Goal: Information Seeking & Learning: Compare options

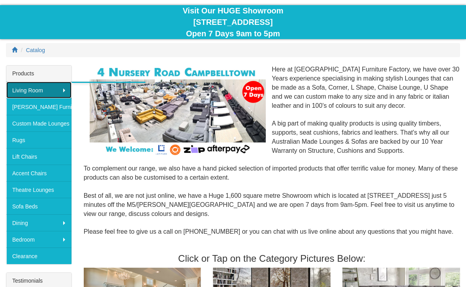
scroll to position [73, 0]
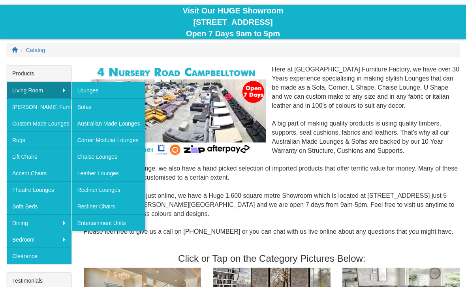
click at [97, 203] on link "Recliner Chairs" at bounding box center [108, 206] width 74 height 17
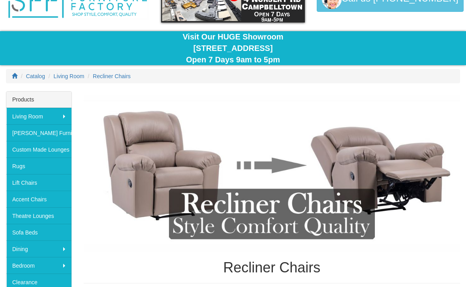
scroll to position [46, 0]
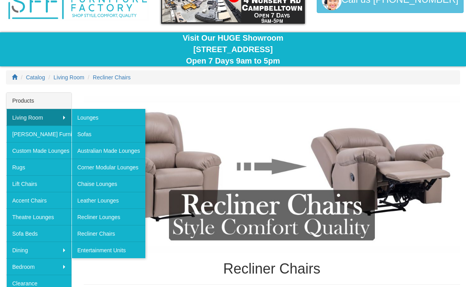
click at [87, 216] on link "Recliner Lounges" at bounding box center [108, 216] width 74 height 17
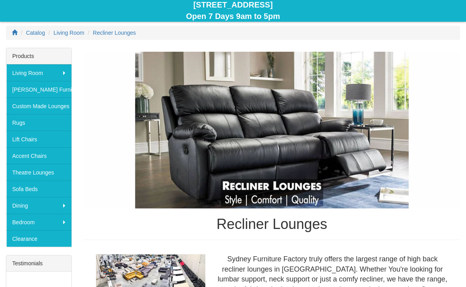
scroll to position [85, 0]
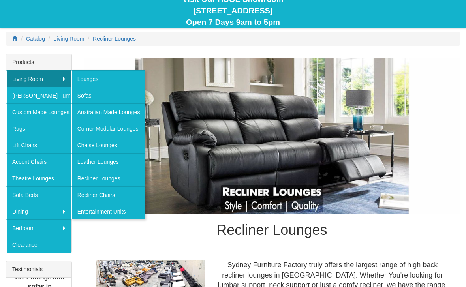
click at [94, 163] on link "Leather Lounges" at bounding box center [108, 161] width 74 height 17
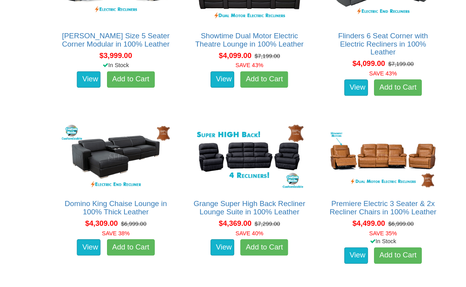
scroll to position [1175, 0]
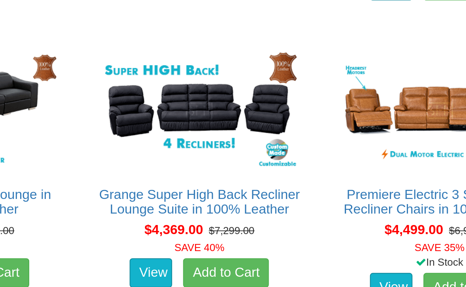
click at [217, 114] on img at bounding box center [271, 147] width 109 height 67
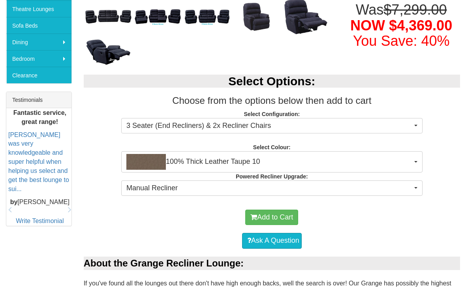
scroll to position [254, 0]
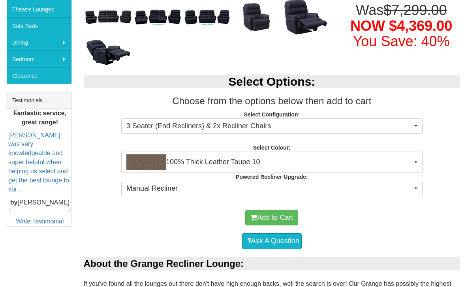
click at [417, 128] on button "3 Seater (End Recliners) & 2x Recliner Chairs" at bounding box center [271, 126] width 301 height 16
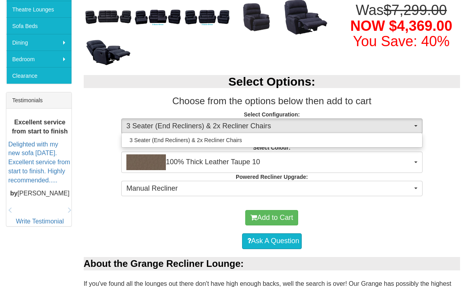
click at [419, 121] on div at bounding box center [233, 143] width 466 height 287
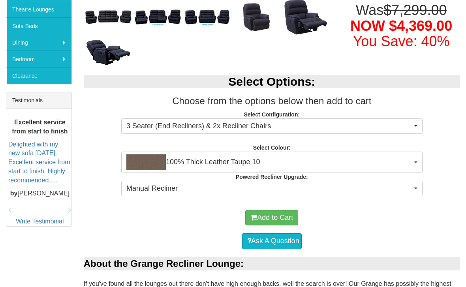
click at [417, 160] on button "100% Thick Leather Taupe 10" at bounding box center [271, 162] width 301 height 21
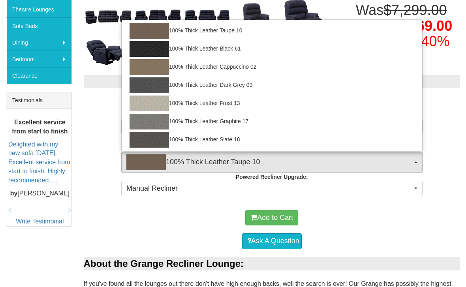
click at [402, 154] on div at bounding box center [233, 143] width 466 height 287
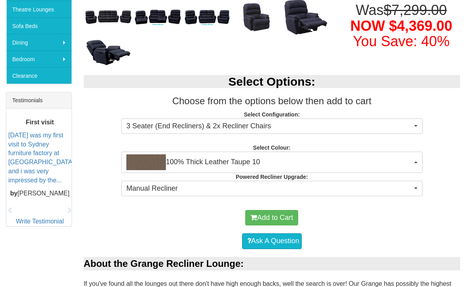
click at [417, 164] on button "100% Thick Leather Taupe 10" at bounding box center [271, 162] width 301 height 21
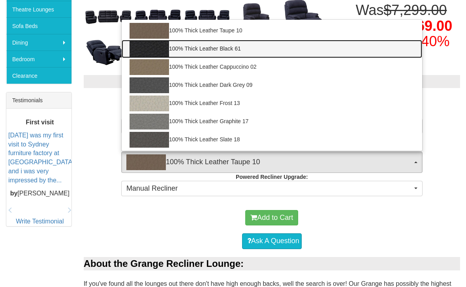
click at [151, 49] on img at bounding box center [148, 49] width 39 height 16
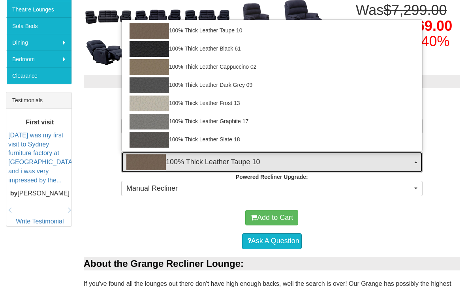
select select "1952"
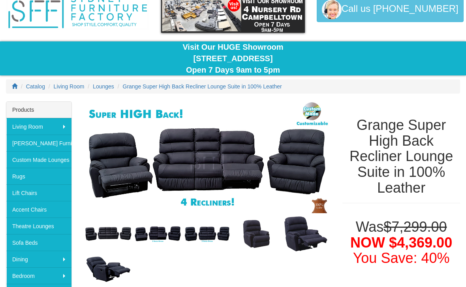
scroll to position [0, 0]
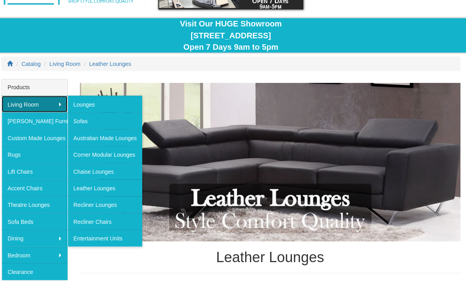
scroll to position [61, 0]
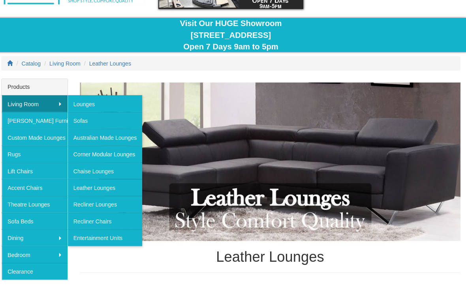
click at [87, 218] on link "Recliner Chairs" at bounding box center [108, 218] width 74 height 17
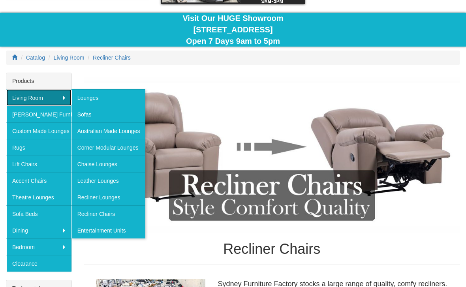
scroll to position [66, 0]
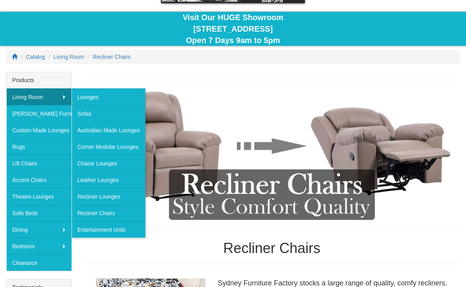
click at [88, 132] on link "Australian Made Lounges" at bounding box center [108, 130] width 74 height 17
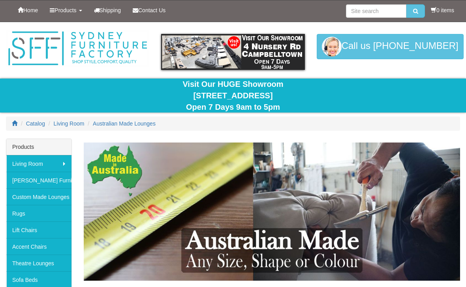
click at [60, 7] on span "Products" at bounding box center [65, 10] width 22 height 6
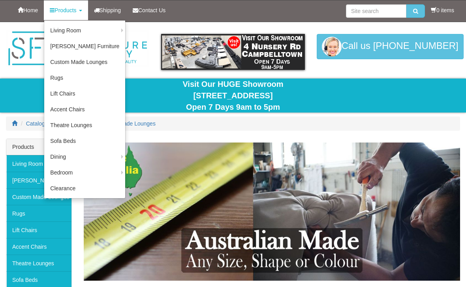
click at [426, 203] on img at bounding box center [272, 212] width 376 height 138
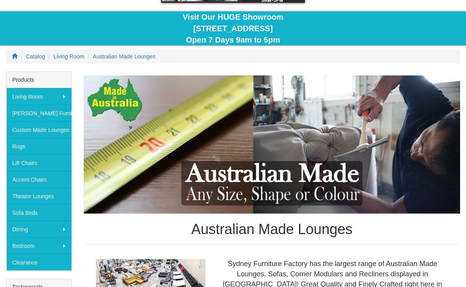
scroll to position [67, 0]
click at [27, 112] on link "[PERSON_NAME] Furniture" at bounding box center [38, 113] width 65 height 17
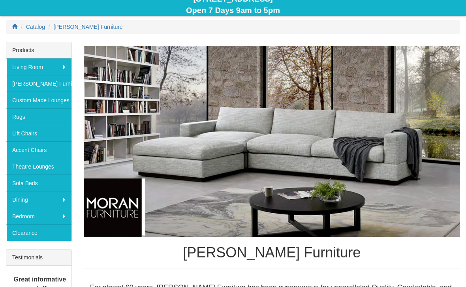
scroll to position [97, 0]
click at [427, 174] on img at bounding box center [272, 141] width 376 height 191
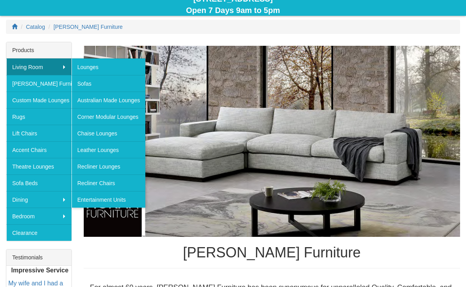
click at [94, 168] on link "Recliner Lounges" at bounding box center [108, 166] width 74 height 17
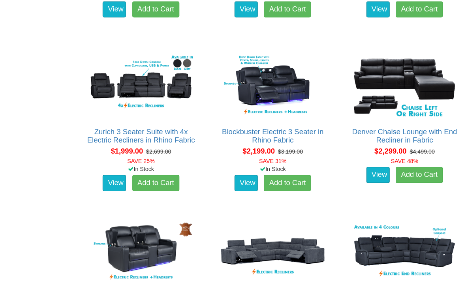
scroll to position [620, 0]
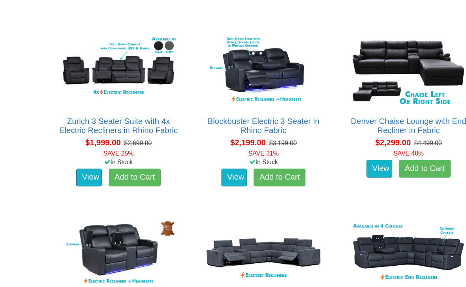
click at [92, 53] on img at bounding box center [142, 82] width 109 height 67
